Goal: Task Accomplishment & Management: Manage account settings

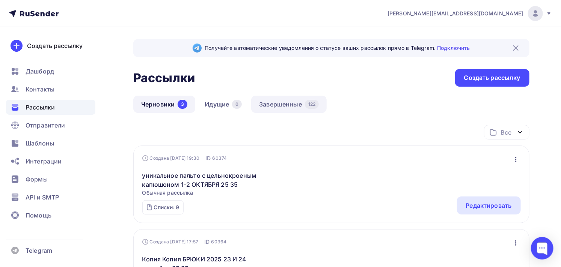
click at [277, 105] on link "Завершенные 122" at bounding box center [288, 104] width 75 height 17
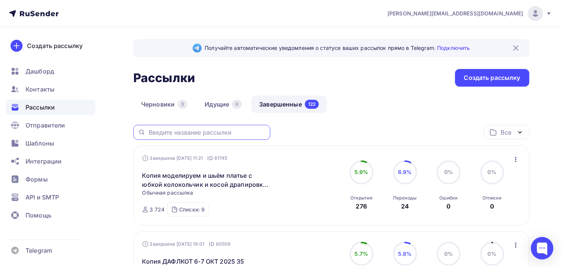
click at [228, 130] on input "text" at bounding box center [207, 132] width 117 height 8
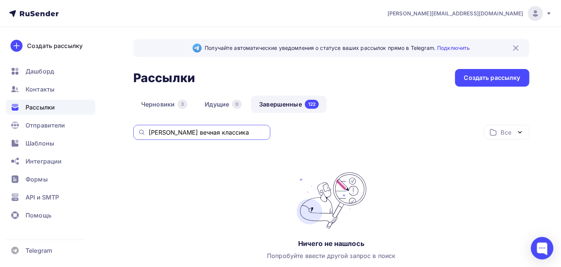
drag, startPoint x: 166, startPoint y: 133, endPoint x: 234, endPoint y: 134, distance: 67.2
click at [234, 134] on input "[PERSON_NAME] вечная классика" at bounding box center [207, 132] width 117 height 8
type input "жакет"
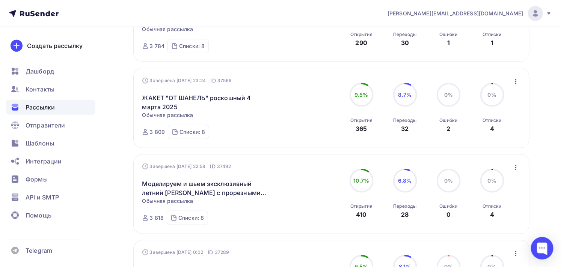
scroll to position [167, 0]
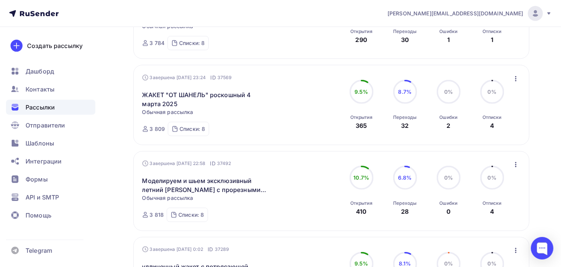
click at [514, 164] on icon "button" at bounding box center [515, 164] width 9 height 9
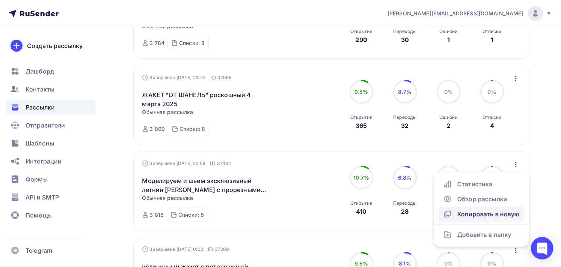
click at [494, 211] on div "Копировать в новую" at bounding box center [481, 214] width 77 height 9
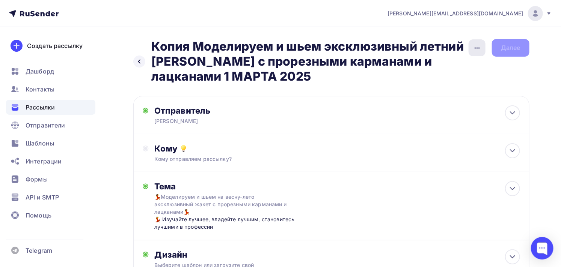
click at [474, 48] on icon "button" at bounding box center [477, 48] width 9 height 9
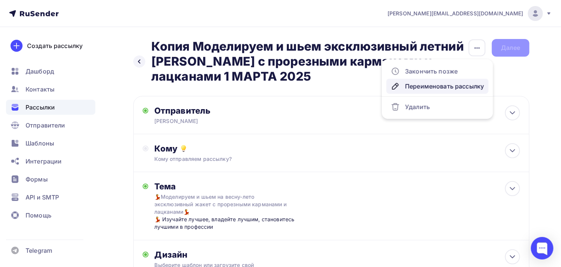
click at [450, 84] on div "Переименовать рассылку" at bounding box center [437, 86] width 93 height 9
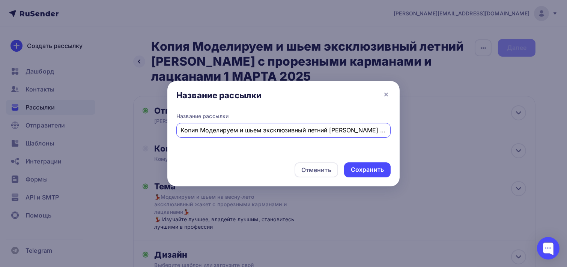
scroll to position [0, 122]
drag, startPoint x: 345, startPoint y: 130, endPoint x: 370, endPoint y: 130, distance: 25.2
click at [370, 130] on input "Копия Моделируем и шьем эксклюзивный летний [PERSON_NAME] с прорезными карманам…" at bounding box center [284, 130] width 206 height 9
drag, startPoint x: 384, startPoint y: 131, endPoint x: 370, endPoint y: 132, distance: 13.6
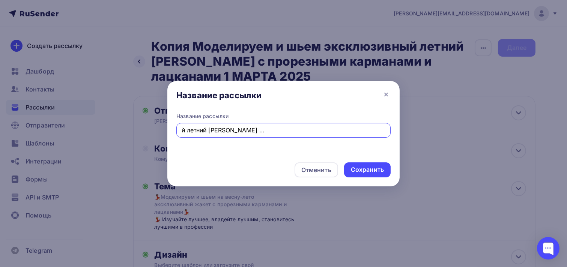
click at [370, 132] on input "Копия Моделируем и шьем эксклюзивный летний [PERSON_NAME] с прорезными карманам…" at bounding box center [284, 130] width 206 height 9
click at [362, 131] on input "Копия Моделируем и шьем эксклюзивный летний [PERSON_NAME] с прорезными карманам…" at bounding box center [284, 130] width 206 height 9
click at [347, 130] on input "Копия Моделируем и шьем эксклюзивный летний [PERSON_NAME] с прорезными карманам…" at bounding box center [284, 130] width 206 height 9
drag, startPoint x: 272, startPoint y: 130, endPoint x: 343, endPoint y: 129, distance: 71.3
click at [343, 129] on input "Копия Моделируем и шьем эксклюзивный летний [PERSON_NAME] с прорезными карманам…" at bounding box center [284, 130] width 206 height 9
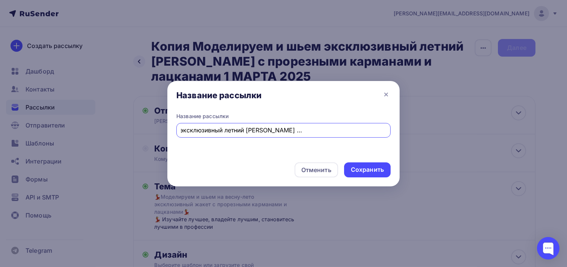
scroll to position [0, 51]
type input "Копия Моделируем и шьем эксклюзивный летний [PERSON_NAME] с прорезными 10 - 11 …"
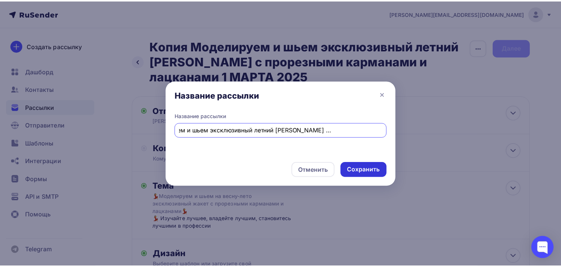
scroll to position [0, 0]
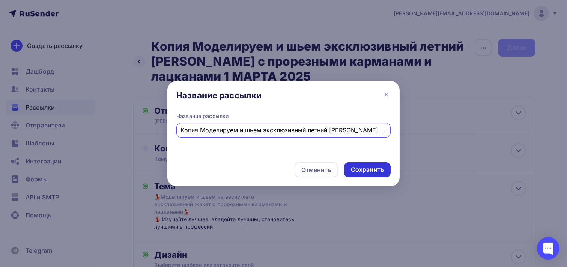
click at [363, 167] on div "Сохранить" at bounding box center [367, 170] width 33 height 9
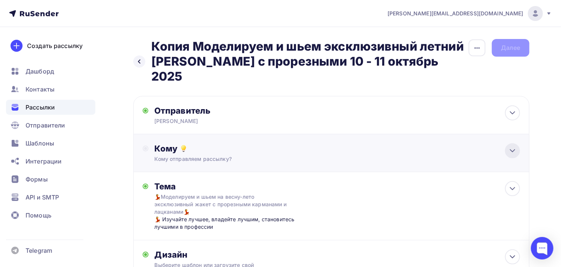
click at [515, 146] on icon at bounding box center [512, 150] width 9 height 9
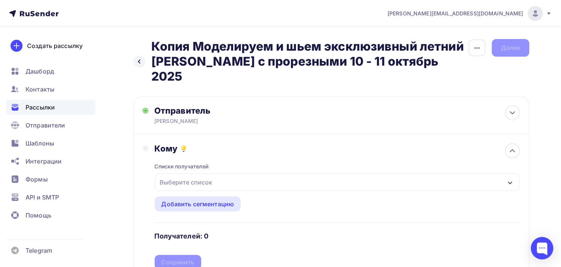
click at [175, 176] on div "Выберите список" at bounding box center [186, 183] width 59 height 14
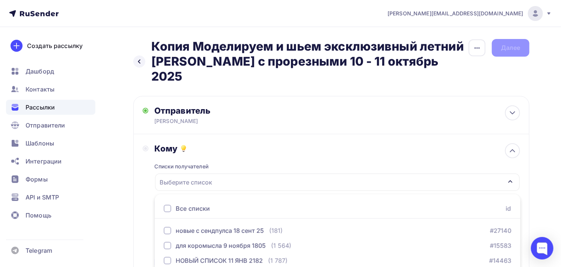
scroll to position [107, 0]
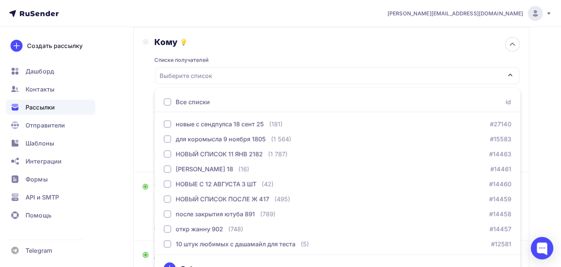
click at [389, 14] on nav "[PERSON_NAME][EMAIL_ADDRESS][DOMAIN_NAME] Аккаунт Тарифы Выйти Создать рассылку…" at bounding box center [280, 13] width 561 height 27
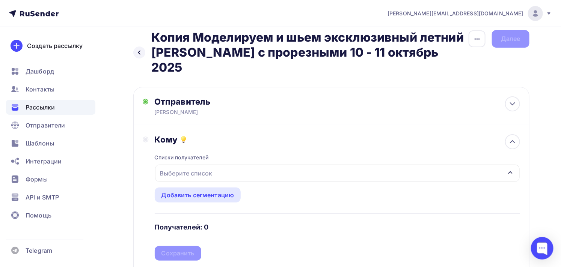
scroll to position [0, 0]
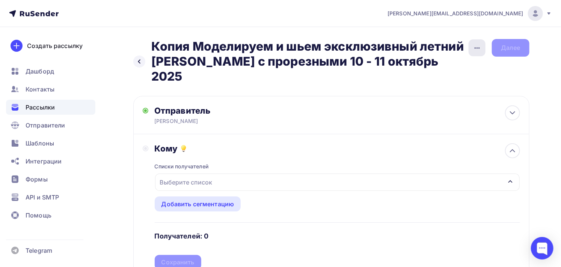
click at [473, 49] on icon "button" at bounding box center [477, 48] width 9 height 9
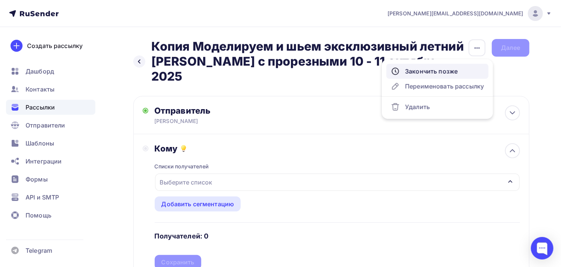
click at [455, 71] on div "Закончить позже" at bounding box center [437, 71] width 93 height 9
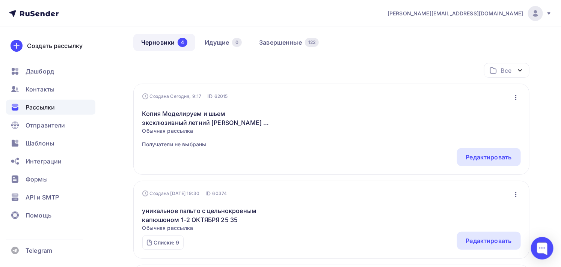
scroll to position [42, 0]
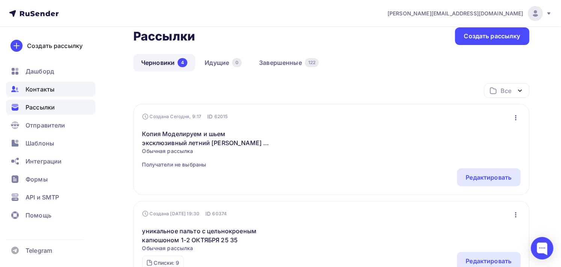
click at [45, 87] on span "Контакты" at bounding box center [40, 89] width 29 height 9
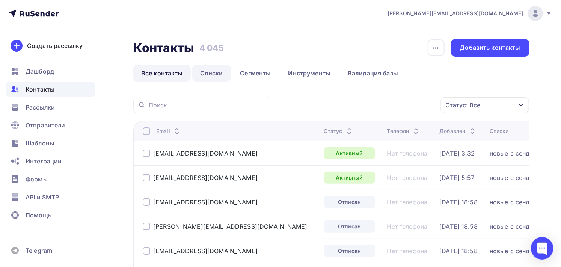
click at [211, 72] on link "Списки" at bounding box center [211, 73] width 39 height 17
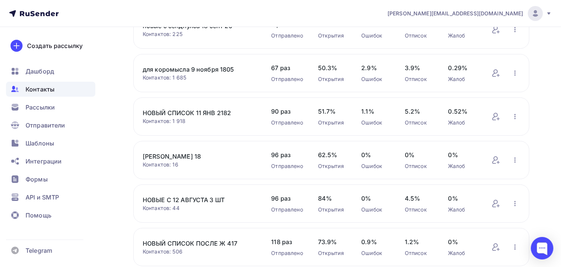
scroll to position [125, 0]
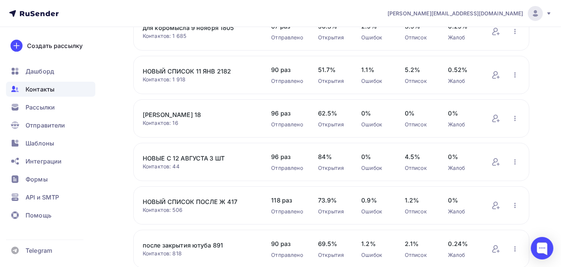
click at [220, 200] on link "НОВЫЙ СПИСОК ПОСЛЕ Ж 417" at bounding box center [199, 201] width 113 height 9
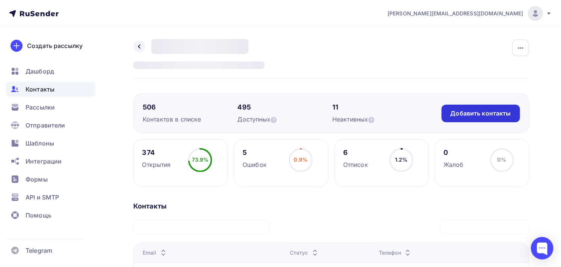
click at [476, 117] on div "Добавить контакты" at bounding box center [480, 113] width 60 height 9
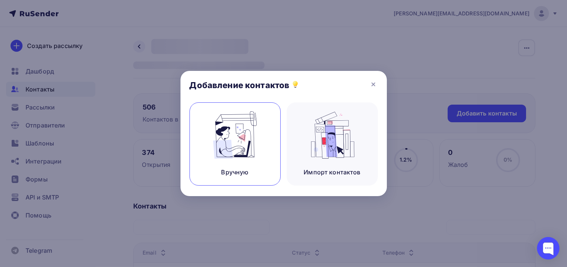
click at [245, 155] on img at bounding box center [235, 134] width 50 height 47
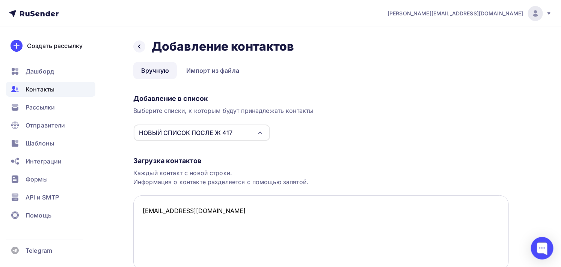
drag, startPoint x: 175, startPoint y: 214, endPoint x: 173, endPoint y: 221, distance: 6.8
paste textarea "[EMAIL_ADDRESS][PERSON_NAME][DOMAIN_NAME]"
type textarea "[EMAIL_ADDRESS][DOMAIN_NAME] [EMAIL_ADDRESS][PERSON_NAME][DOMAIN_NAME]"
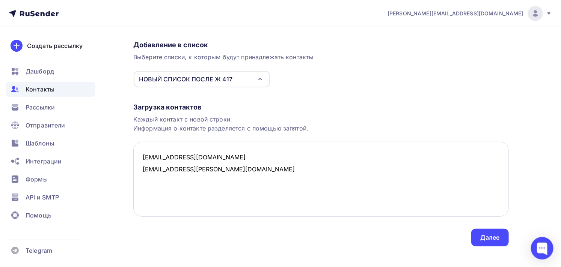
scroll to position [62, 0]
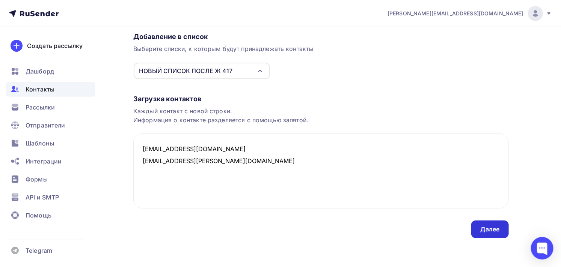
click at [485, 228] on div "Далее" at bounding box center [490, 229] width 20 height 9
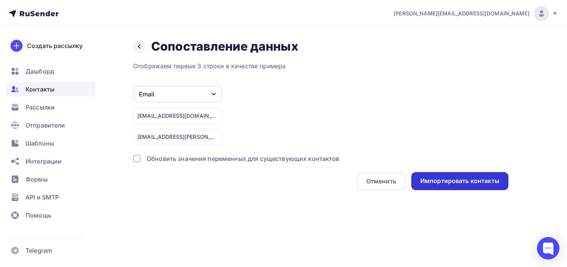
click at [460, 179] on div "Импортировать контакты" at bounding box center [459, 181] width 79 height 9
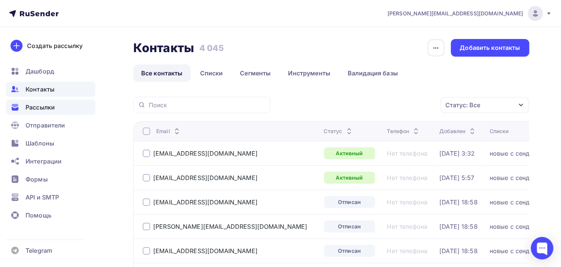
click at [41, 105] on span "Рассылки" at bounding box center [40, 107] width 29 height 9
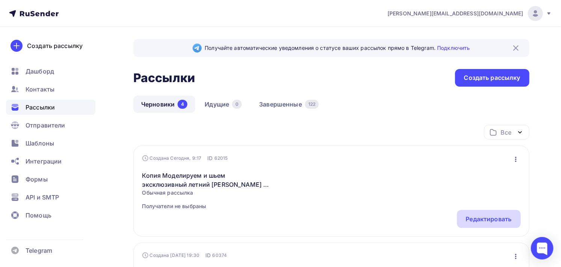
click at [479, 216] on div "Редактировать" at bounding box center [489, 219] width 46 height 9
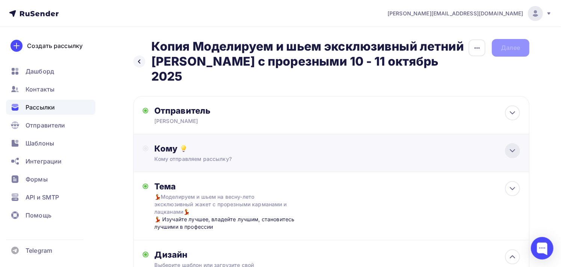
click at [514, 146] on icon at bounding box center [512, 150] width 9 height 9
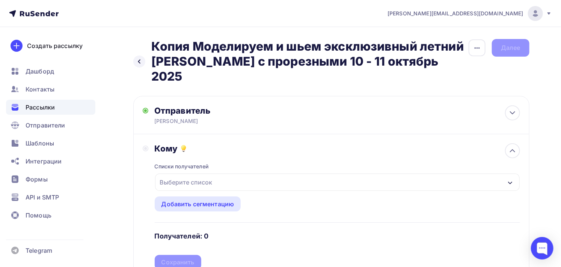
click at [284, 174] on div "Выберите список" at bounding box center [337, 182] width 365 height 17
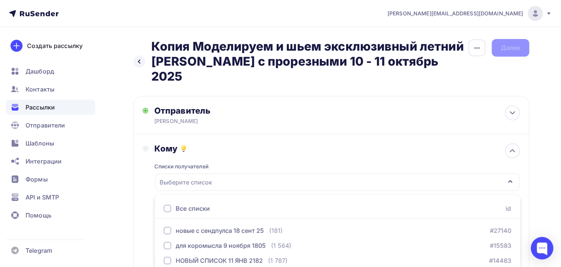
scroll to position [107, 0]
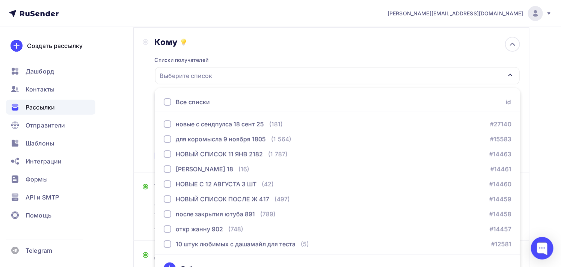
click at [194, 98] on div "Все списки" at bounding box center [193, 102] width 34 height 9
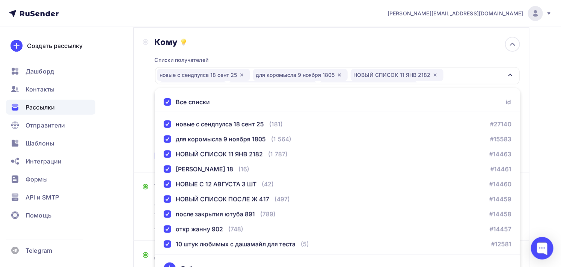
click at [140, 88] on div "Кому Списки получателей новые с сендпулса 18 сент 25 для коромысла 9 ноября 180…" at bounding box center [331, 100] width 396 height 145
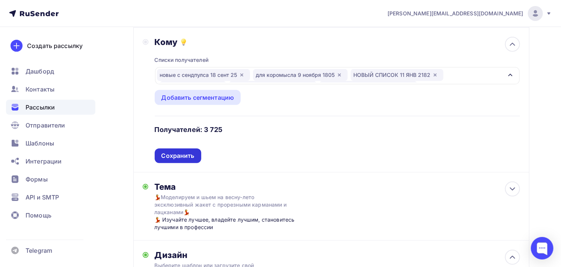
click at [178, 152] on div "Сохранить" at bounding box center [177, 156] width 33 height 9
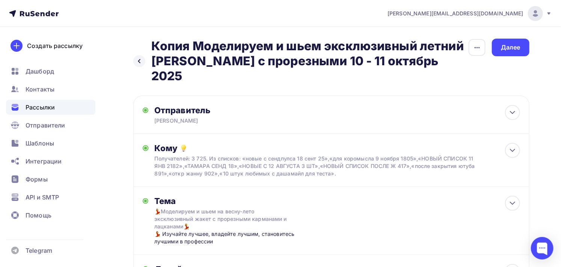
scroll to position [0, 0]
click at [474, 49] on icon "button" at bounding box center [477, 48] width 9 height 9
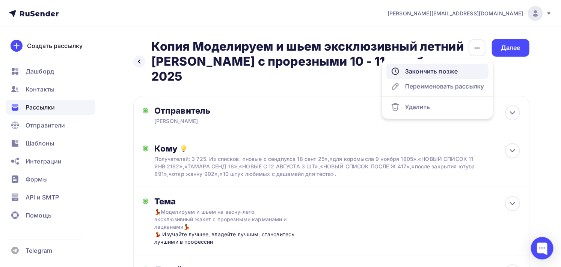
click at [449, 72] on div "Закончить позже" at bounding box center [437, 71] width 93 height 9
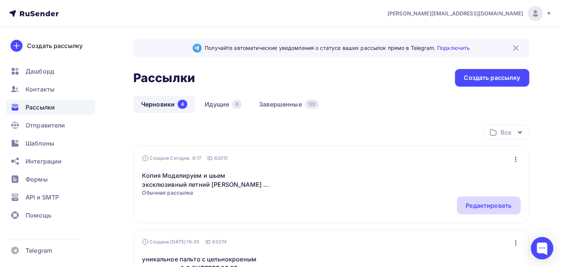
click at [486, 206] on div "Редактировать" at bounding box center [489, 205] width 46 height 9
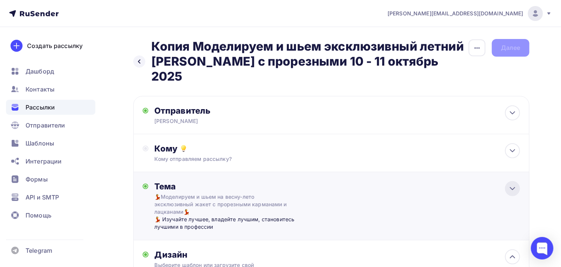
click at [515, 184] on icon at bounding box center [512, 188] width 9 height 9
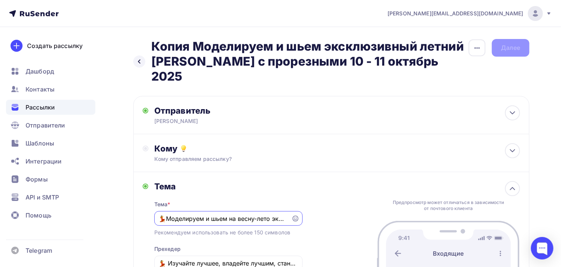
click at [229, 214] on input "💃Моделируем и шьем на весну-лето эксклюзивный жакет с прорезными карманами и ла…" at bounding box center [222, 218] width 128 height 9
click at [238, 214] on input "💃Моделируем и шьем на весну-лето эксклюзивный жакет с прорезными карманами и ла…" at bounding box center [222, 218] width 128 height 9
drag, startPoint x: 235, startPoint y: 204, endPoint x: 269, endPoint y: 204, distance: 34.2
click at [269, 214] on input "💃Моделируем и шьем на весну-лето эксклюзивный жакет с прорезными карманами и ла…" at bounding box center [222, 218] width 128 height 9
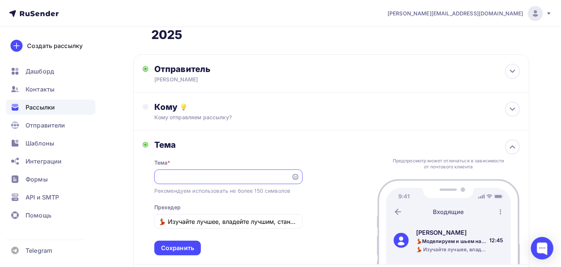
scroll to position [0, 156]
drag, startPoint x: 166, startPoint y: 160, endPoint x: 280, endPoint y: 162, distance: 114.1
click at [280, 173] on input "💃Моделируем и шьем на осень эксклюзивный жакет с прорезными карманами и лацкана…" at bounding box center [222, 177] width 128 height 9
drag, startPoint x: 166, startPoint y: 163, endPoint x: 279, endPoint y: 166, distance: 113.4
click at [279, 173] on input "💃Моделируем и шьем на осень эксклюзивный жакет с прорезными карманами и лацкана…" at bounding box center [222, 177] width 128 height 9
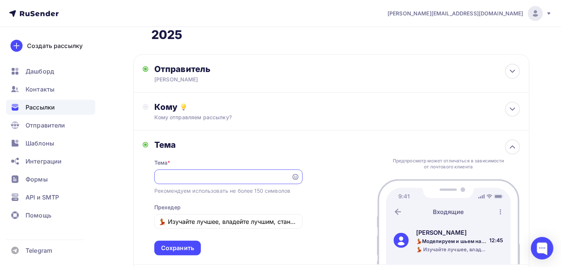
paste input "тильный жакет на осень: пошив"
drag, startPoint x: 265, startPoint y: 164, endPoint x: 149, endPoint y: 164, distance: 116.4
click at [149, 164] on div "[PERSON_NAME] * 💃Стильный жакет на осень: пошив с прорезными карманами и лацкан…" at bounding box center [223, 198] width 160 height 116
type input "💃Стильный жакет на осень: пошив с прорезными карманами и лацканами"
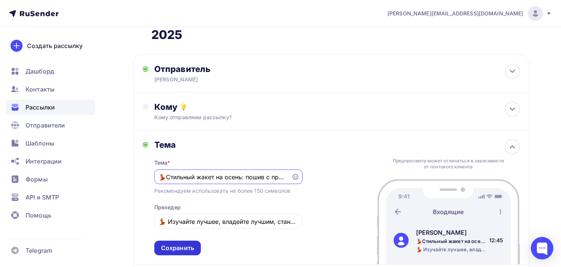
click at [171, 244] on div "Сохранить" at bounding box center [177, 248] width 33 height 9
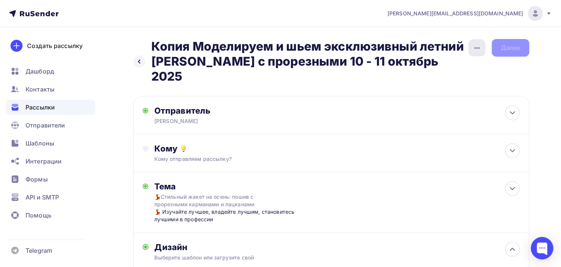
click at [474, 46] on icon "button" at bounding box center [477, 48] width 9 height 9
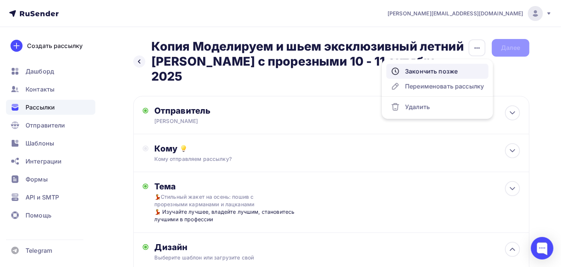
click at [442, 73] on div "Закончить позже" at bounding box center [437, 71] width 93 height 9
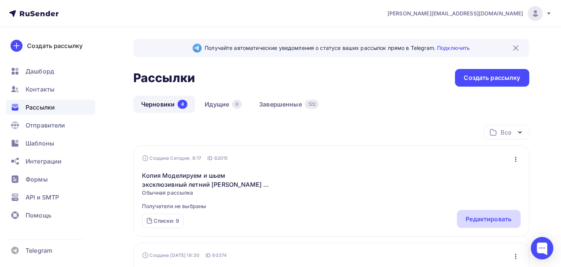
click at [482, 218] on div "Редактировать" at bounding box center [489, 219] width 46 height 9
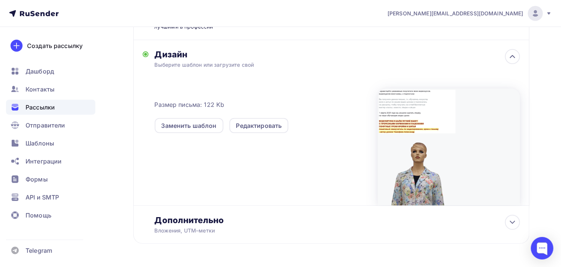
scroll to position [208, 0]
click at [271, 121] on div "Редактировать" at bounding box center [259, 125] width 46 height 9
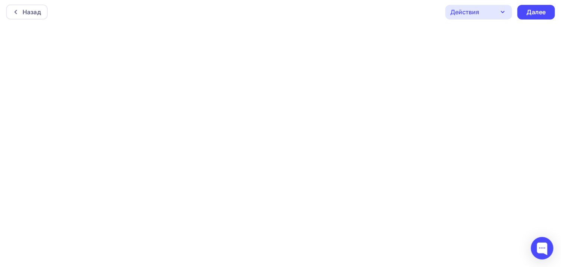
scroll to position [2, 0]
click at [501, 13] on icon "button" at bounding box center [502, 11] width 9 height 9
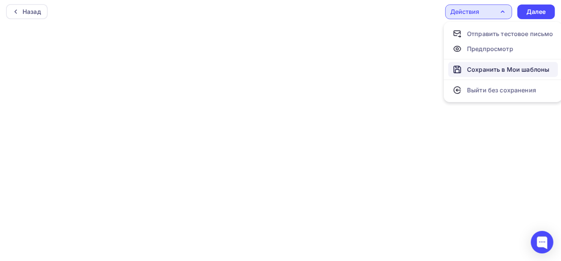
click at [494, 68] on div "Сохранить в Мои шаблоны" at bounding box center [508, 69] width 82 height 9
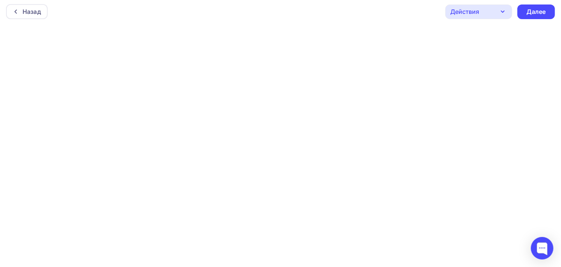
click at [489, 13] on div "Действия" at bounding box center [478, 12] width 67 height 15
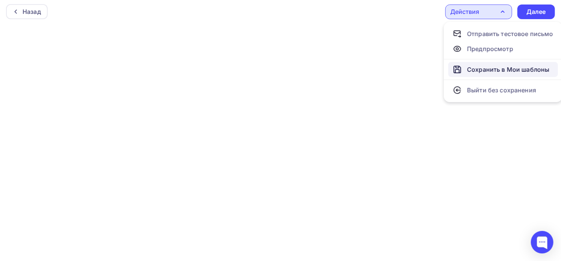
click at [484, 69] on div "Сохранить в Мои шаблоны" at bounding box center [508, 69] width 82 height 9
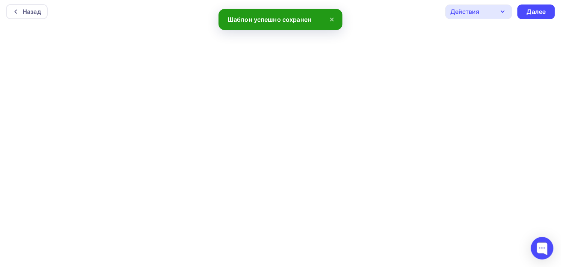
click at [501, 11] on icon "button" at bounding box center [502, 11] width 9 height 9
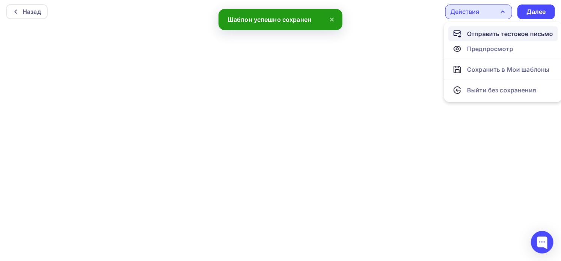
click at [501, 29] on div "Отправить тестовое письмо" at bounding box center [510, 33] width 86 height 9
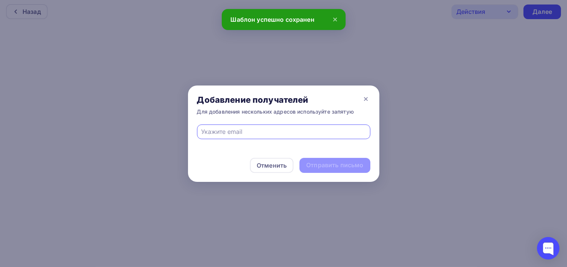
click at [271, 128] on input "text" at bounding box center [283, 131] width 165 height 9
type input "[PERSON_NAME][EMAIL_ADDRESS][DOMAIN_NAME]"
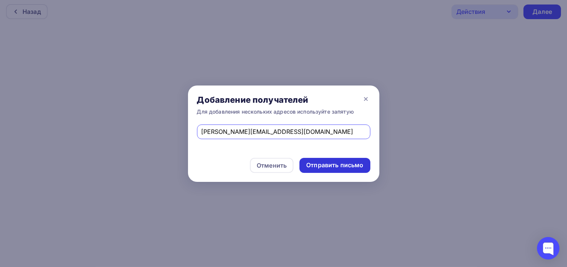
click at [334, 166] on div "Отправить письмо" at bounding box center [334, 165] width 57 height 9
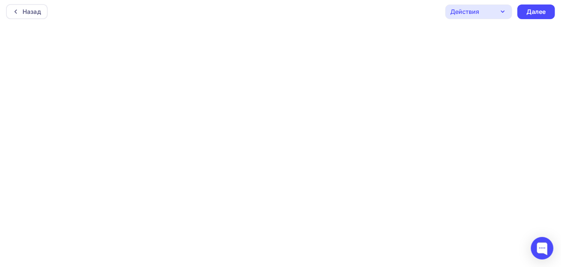
click at [494, 10] on div "Действия" at bounding box center [478, 12] width 67 height 15
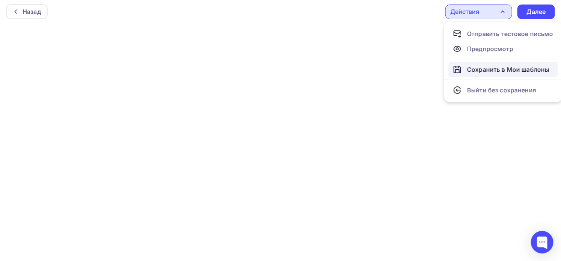
click at [496, 68] on div "Сохранить в Мои шаблоны" at bounding box center [508, 69] width 82 height 9
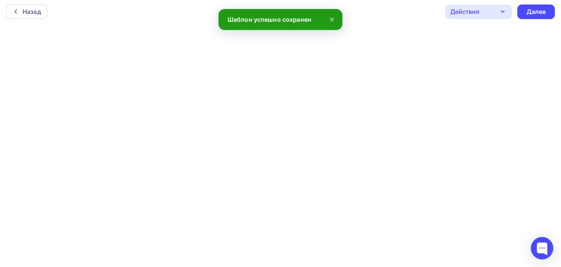
click at [468, 11] on div "Действия" at bounding box center [464, 11] width 29 height 9
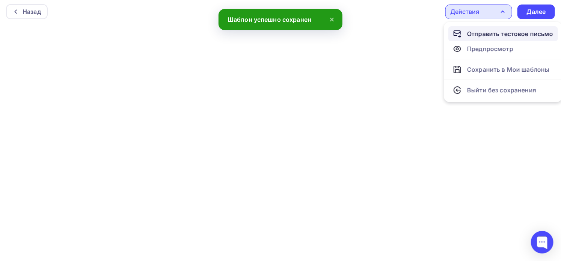
click at [484, 29] on div "Отправить тестовое письмо" at bounding box center [510, 33] width 86 height 9
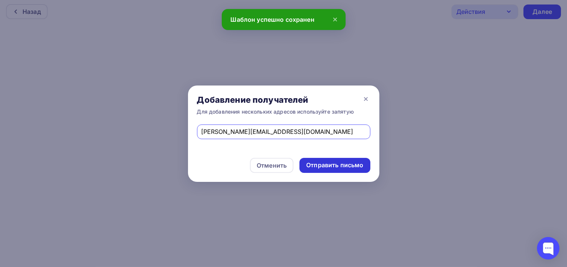
click at [321, 162] on div "Отправить письмо" at bounding box center [334, 165] width 57 height 9
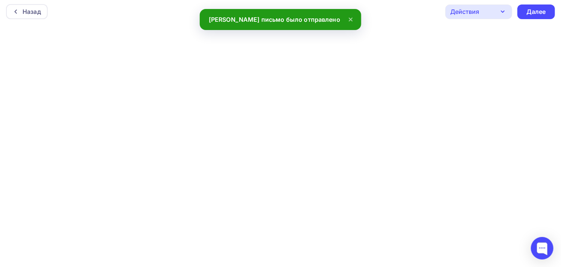
click at [349, 20] on icon at bounding box center [350, 19] width 3 height 3
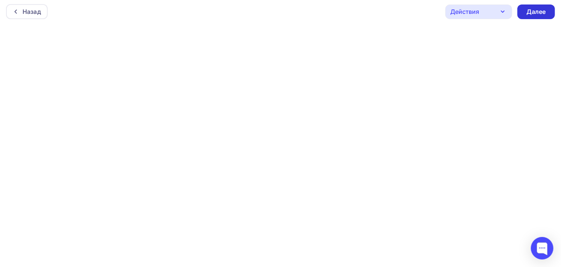
click at [536, 12] on div "Далее" at bounding box center [536, 12] width 20 height 9
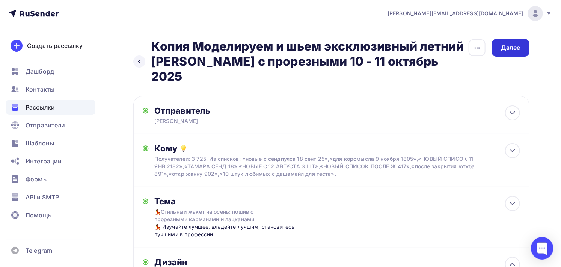
click at [516, 46] on div "Далее" at bounding box center [511, 48] width 20 height 9
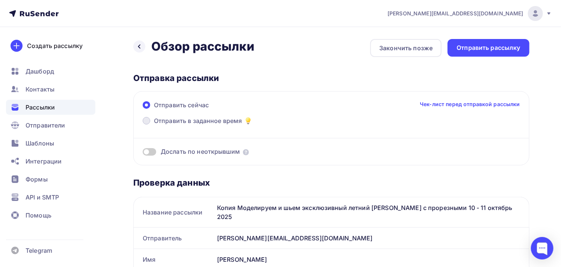
click at [207, 119] on span "Отправить в заданное время" at bounding box center [198, 120] width 88 height 9
click at [154, 125] on input "Отправить в заданное время" at bounding box center [154, 125] width 0 height 0
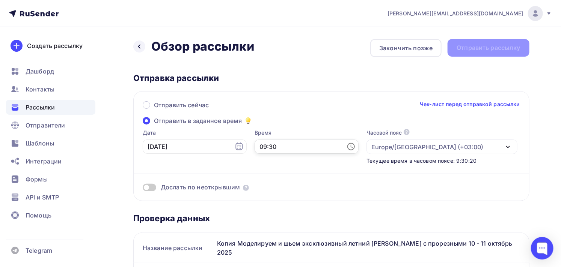
click at [297, 147] on input "09:30" at bounding box center [307, 147] width 104 height 14
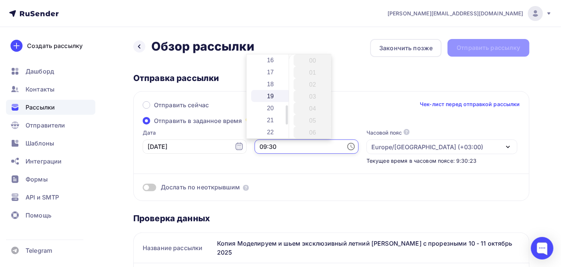
scroll to position [234, 0]
click at [271, 89] on li "22" at bounding box center [270, 90] width 39 height 12
type input "22:30"
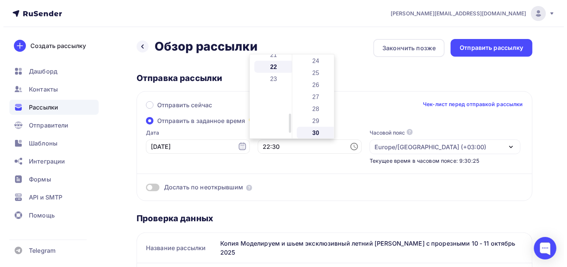
scroll to position [360, 0]
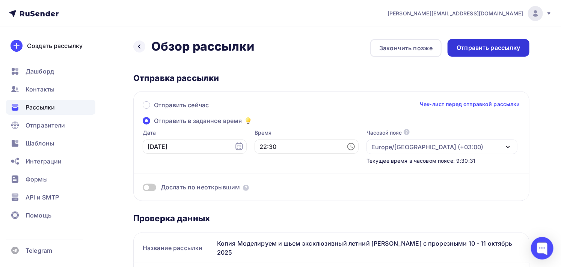
click at [481, 46] on div "Отправить рассылку" at bounding box center [488, 48] width 64 height 9
